Goal: Information Seeking & Learning: Learn about a topic

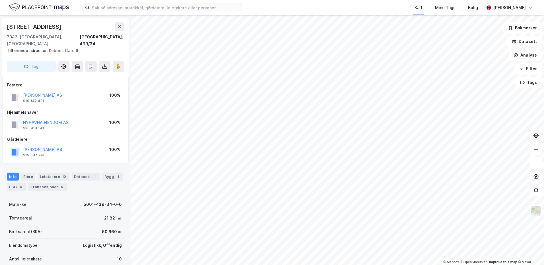
click at [22, 92] on div "[PERSON_NAME] AS 919 142 421" at bounding box center [37, 97] width 52 height 11
click at [0, 0] on button "[PERSON_NAME] AS" at bounding box center [0, 0] width 0 height 0
